Goal: Task Accomplishment & Management: Use online tool/utility

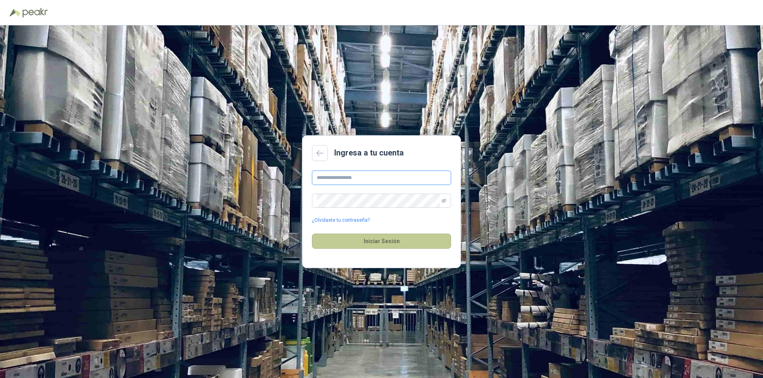
type input "**********"
click at [384, 241] on button "Iniciar Sesión" at bounding box center [381, 241] width 139 height 15
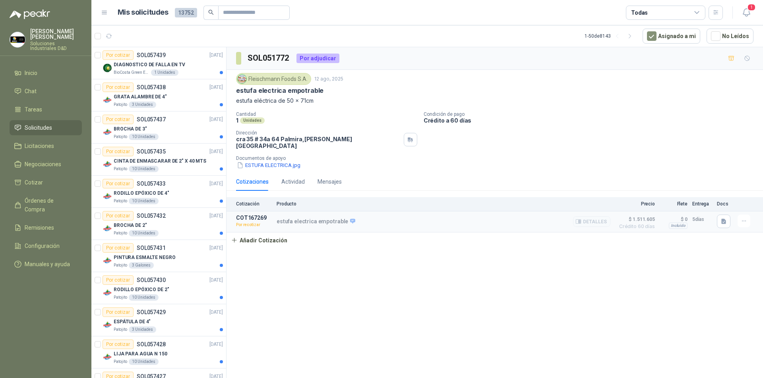
click at [371, 218] on div "estufa electrica empotrable Detalles" at bounding box center [443, 222] width 334 height 14
click at [37, 87] on li "Chat" at bounding box center [45, 91] width 63 height 9
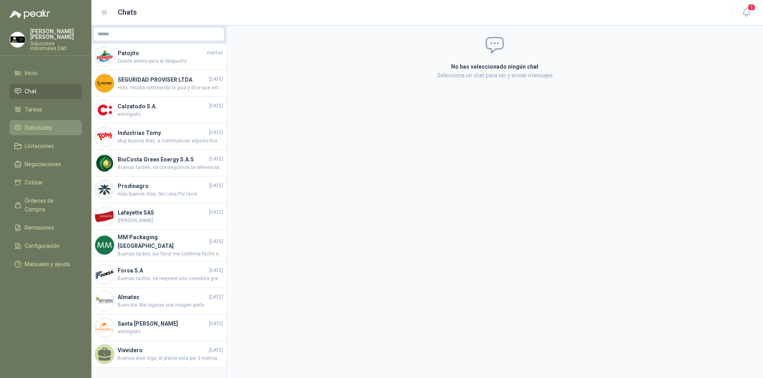
click at [37, 124] on span "Solicitudes" at bounding box center [38, 128] width 27 height 9
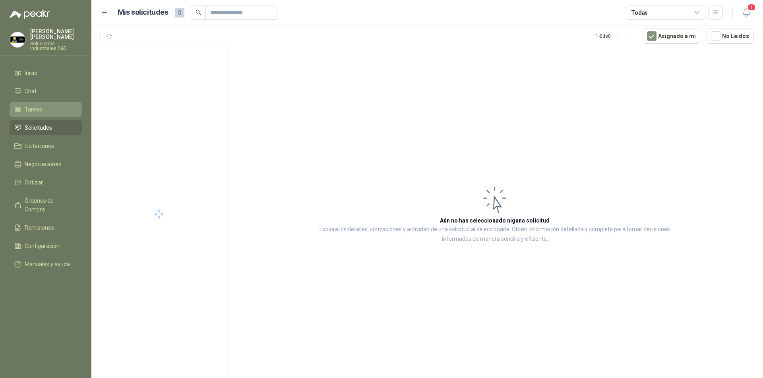
click at [34, 105] on span "Tareas" at bounding box center [33, 109] width 17 height 9
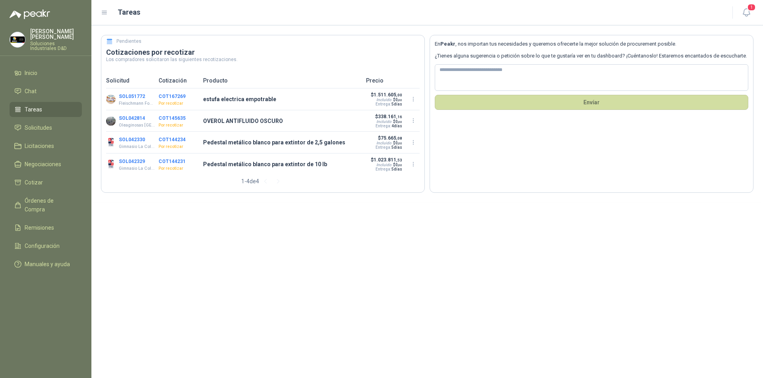
click at [166, 98] on button "COT167269" at bounding box center [171, 97] width 27 height 6
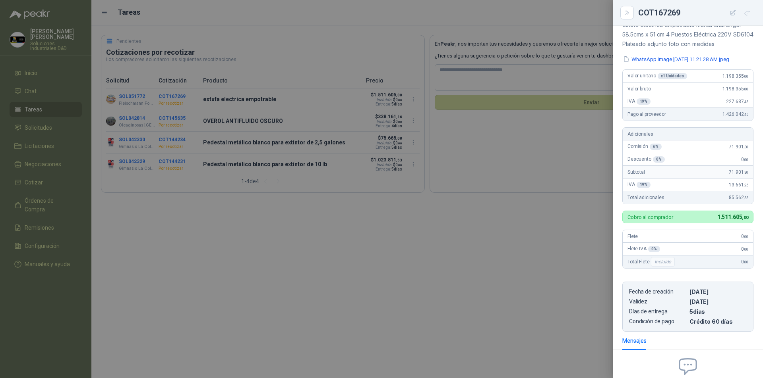
scroll to position [75, 0]
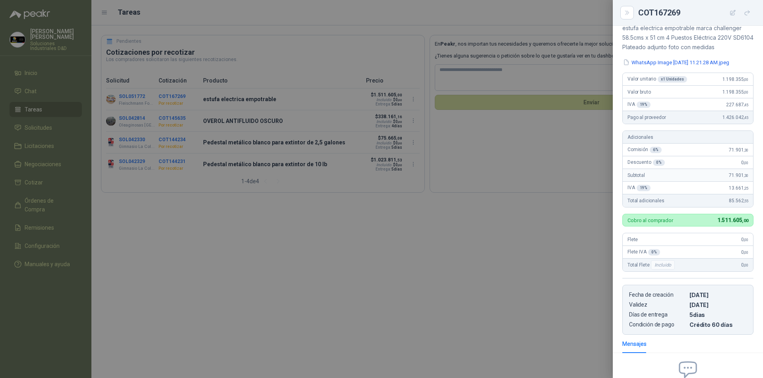
click at [722, 82] on span "1.198.355 ,00" at bounding box center [735, 80] width 26 height 6
click at [691, 86] on div "Valor unitario x 1 Unidades 1.198.355 ,00" at bounding box center [687, 79] width 130 height 13
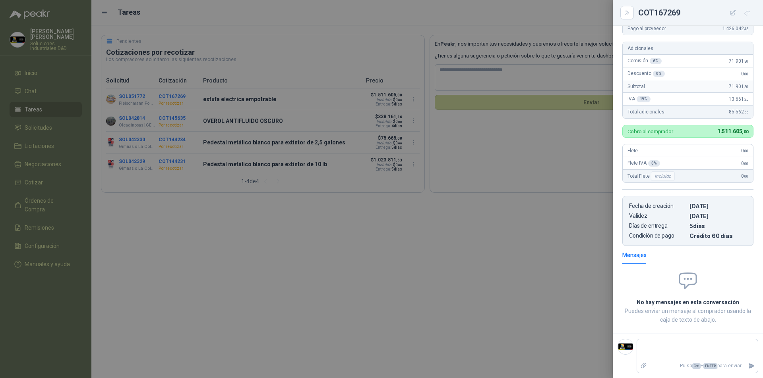
scroll to position [170, 0]
click at [536, 276] on div at bounding box center [381, 189] width 763 height 378
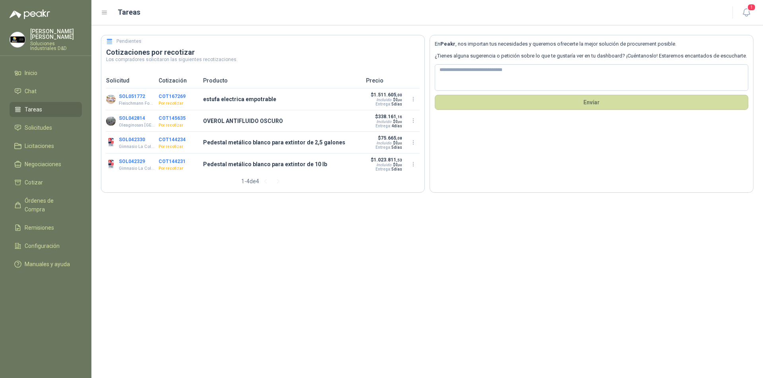
click at [230, 98] on p "estufa electrica empotrable" at bounding box center [282, 99] width 158 height 9
click at [129, 98] on button "SOL051772" at bounding box center [132, 97] width 26 height 6
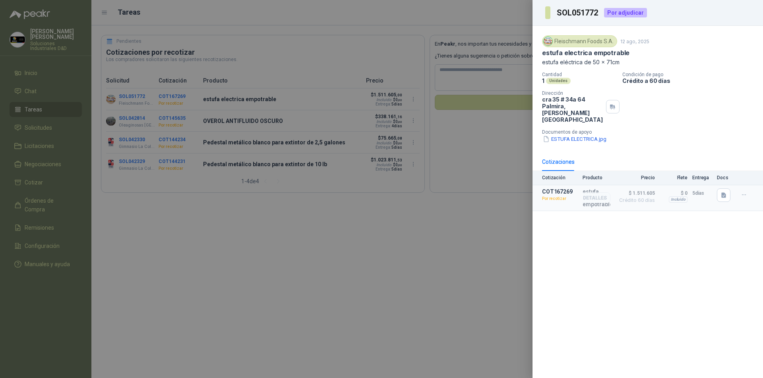
click at [553, 195] on p "Por recotizar" at bounding box center [560, 199] width 36 height 8
click at [554, 195] on p "Por recotizar" at bounding box center [560, 199] width 36 height 8
click at [557, 189] on p "COT167269" at bounding box center [560, 192] width 36 height 6
click at [566, 158] on div "Cotizaciones" at bounding box center [558, 162] width 33 height 9
click at [620, 13] on div "Por adjudicar" at bounding box center [625, 13] width 43 height 10
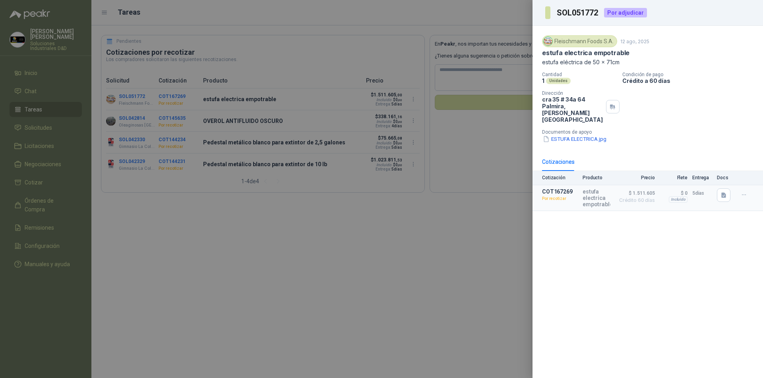
click at [581, 42] on div "Fleischmann Foods S.A." at bounding box center [579, 41] width 75 height 12
click at [465, 226] on div at bounding box center [381, 189] width 763 height 378
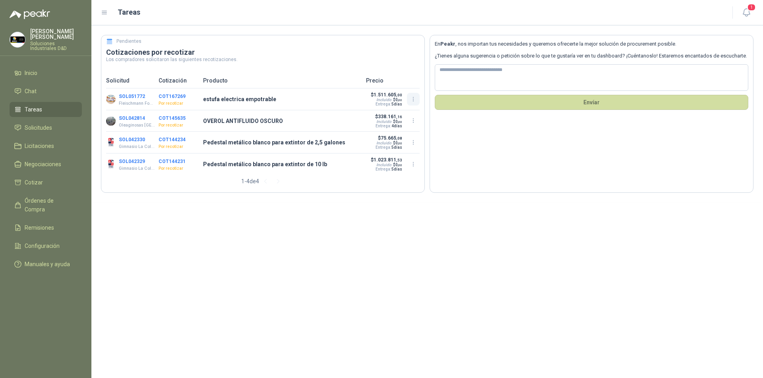
click at [415, 100] on icon "button" at bounding box center [413, 99] width 7 height 7
click at [400, 64] on button "Recotizar" at bounding box center [413, 68] width 64 height 13
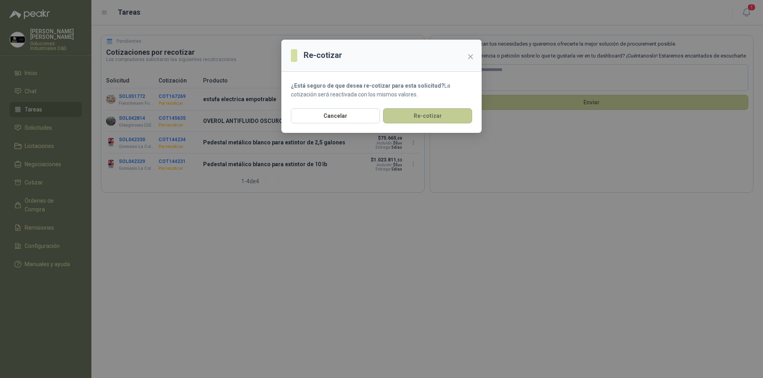
click at [405, 114] on button "Re-cotizar" at bounding box center [427, 115] width 89 height 15
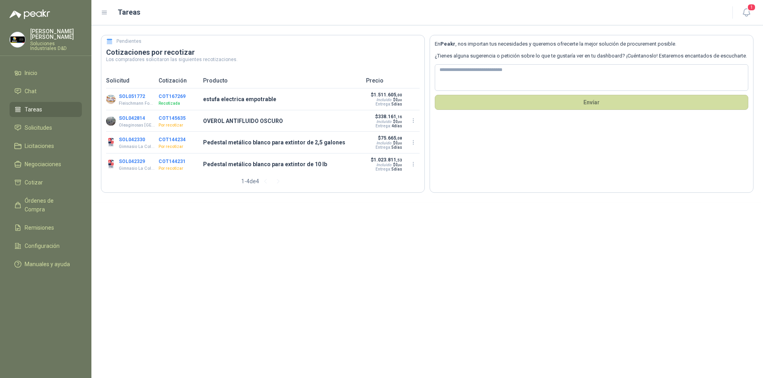
click at [33, 105] on span "Tareas" at bounding box center [33, 109] width 17 height 9
click at [33, 69] on span "Inicio" at bounding box center [31, 73] width 13 height 9
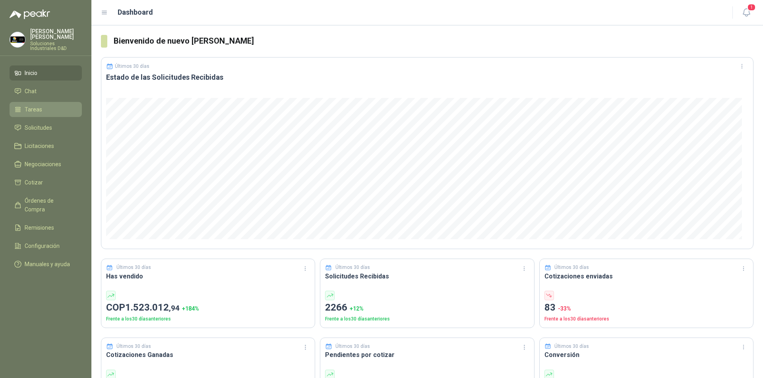
click at [40, 105] on span "Tareas" at bounding box center [33, 109] width 17 height 9
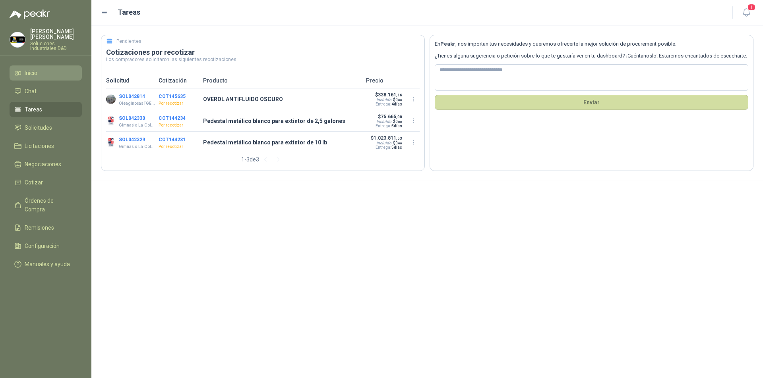
click at [31, 69] on span "Inicio" at bounding box center [31, 73] width 13 height 9
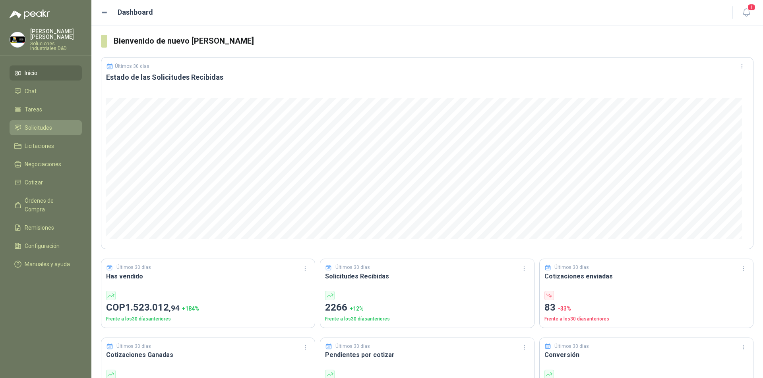
click at [39, 124] on span "Solicitudes" at bounding box center [38, 128] width 27 height 9
